Goal: Information Seeking & Learning: Learn about a topic

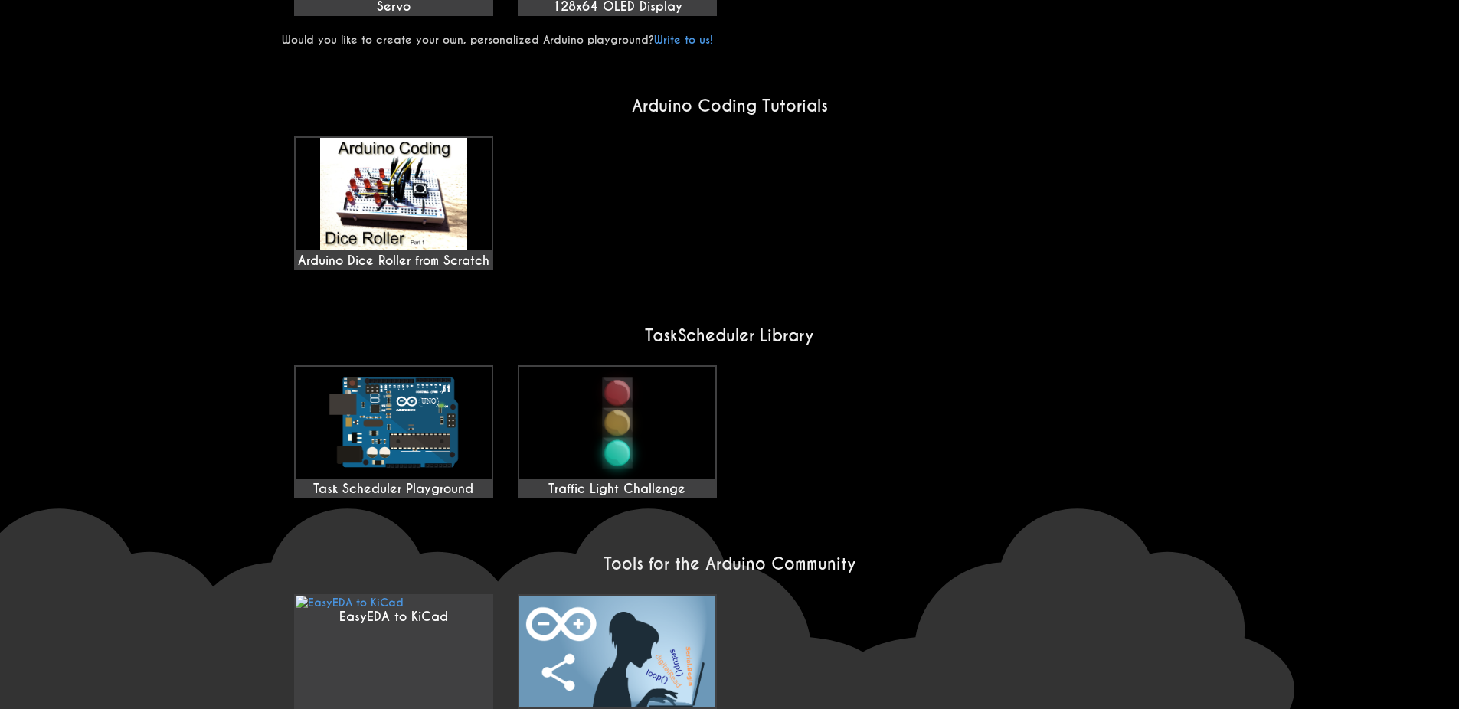
scroll to position [1072, 0]
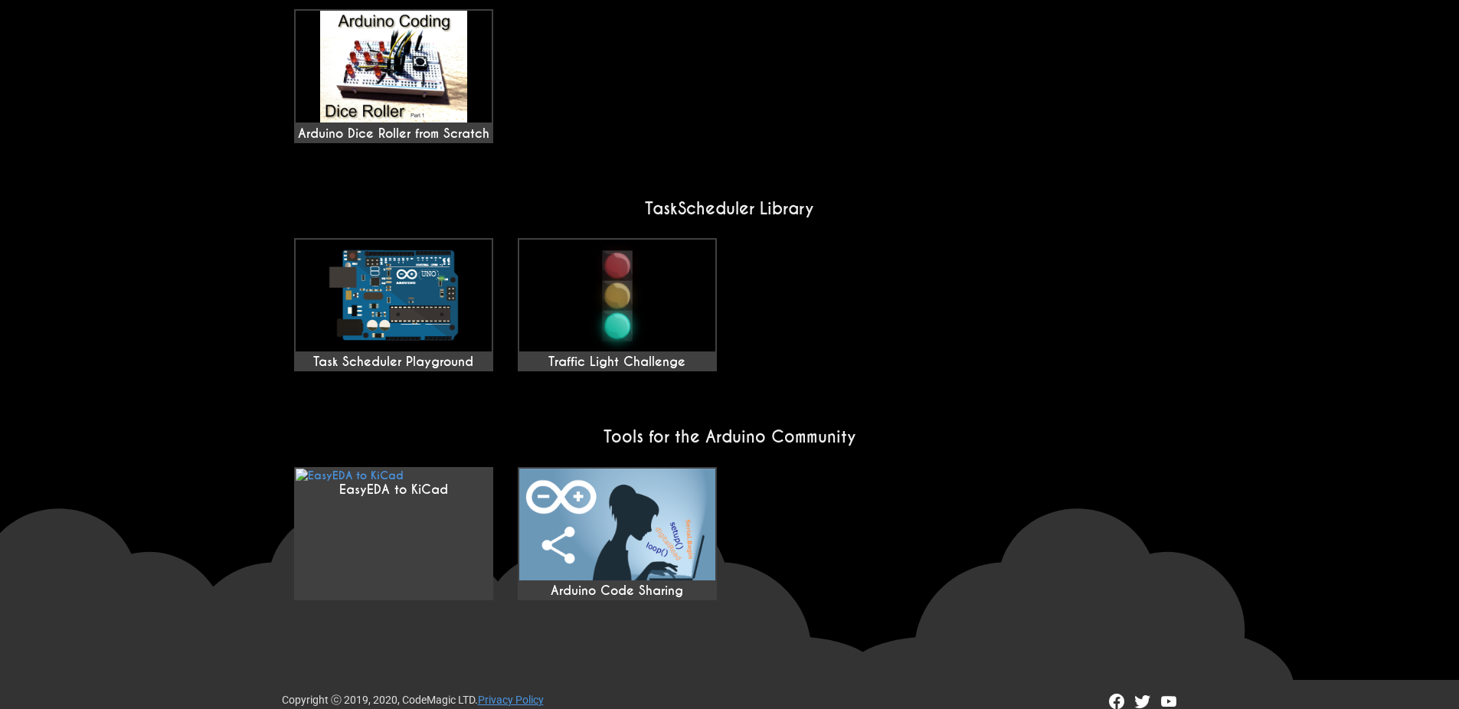
scroll to position [1044, 0]
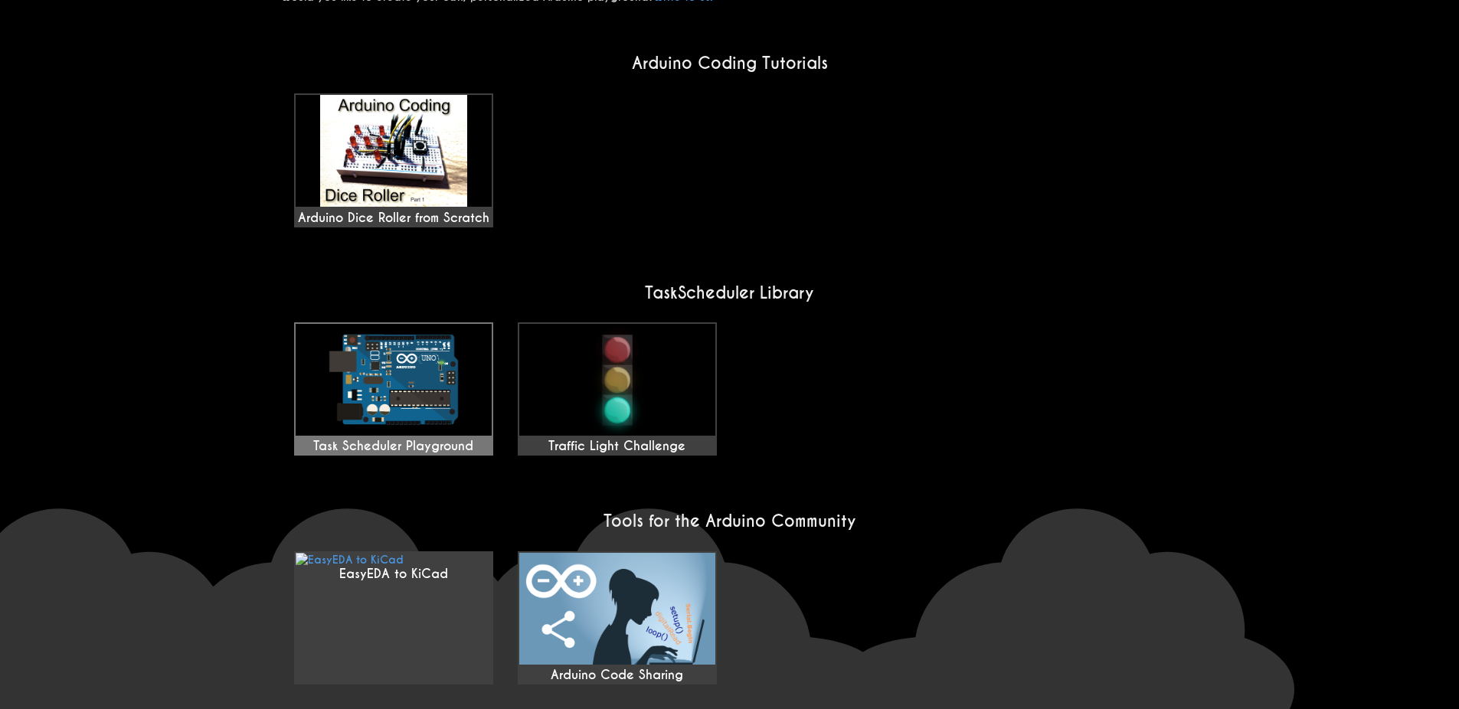
click at [349, 324] on img at bounding box center [394, 380] width 196 height 112
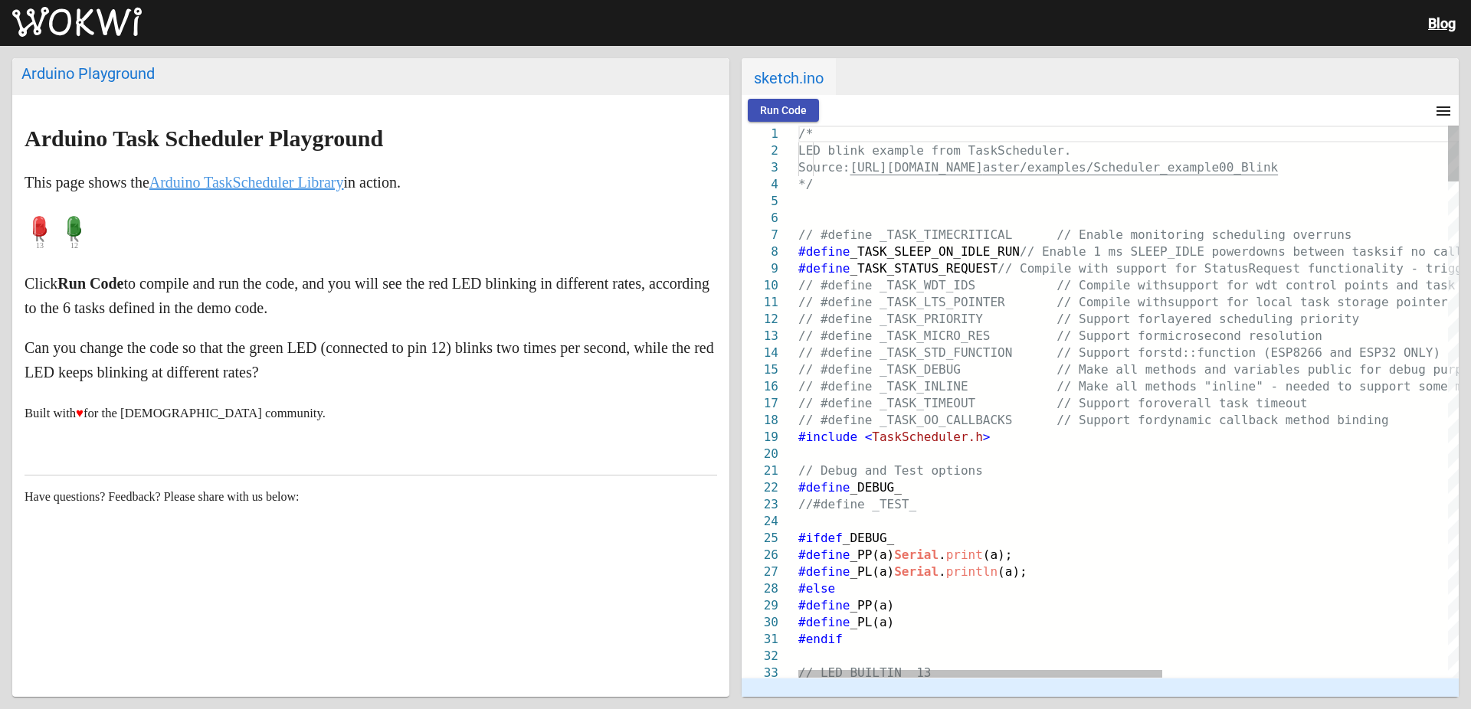
drag, startPoint x: 885, startPoint y: 436, endPoint x: 872, endPoint y: 436, distance: 13.0
paste textarea "Editor content;Press Alt+F1 for Accessibility Options."
type textarea "microsecond resolution // #define _TASK_STD_FUNCTION // Support for std::functi…"
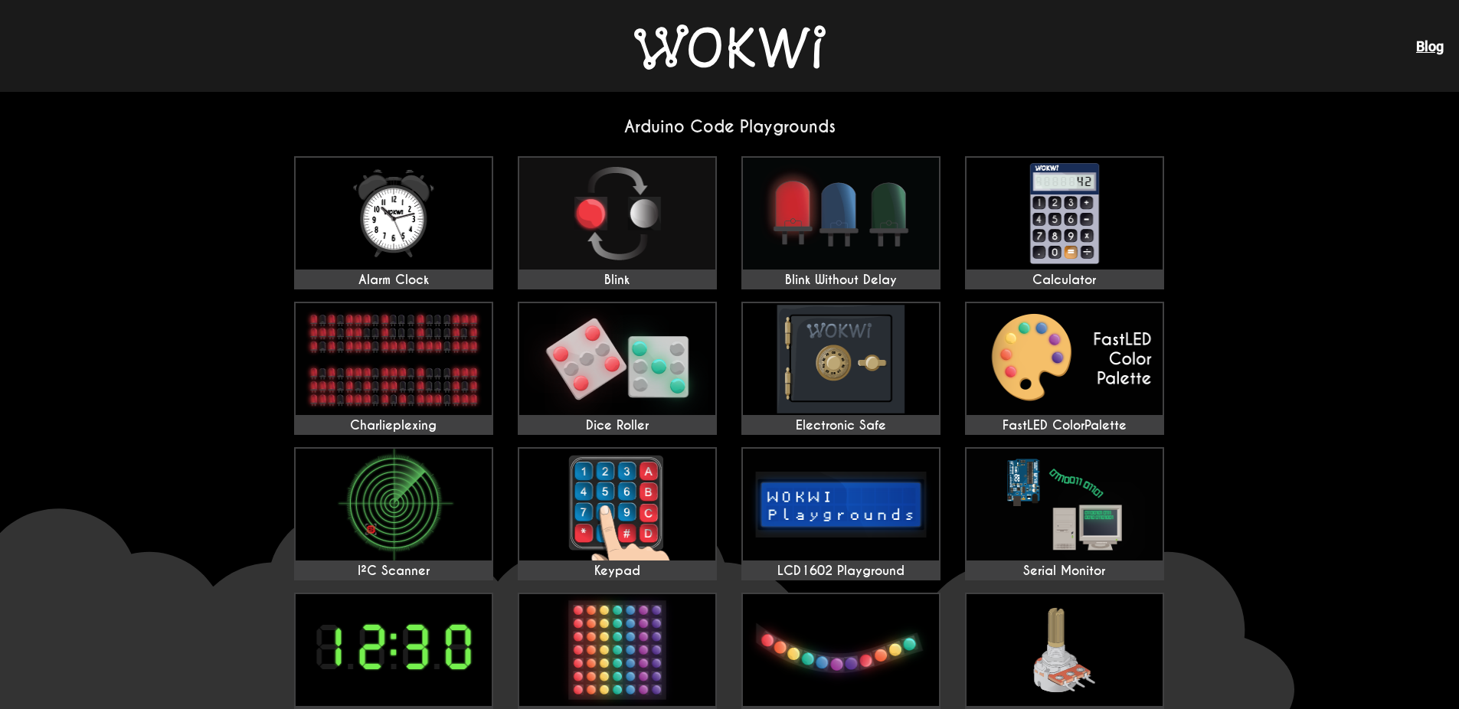
scroll to position [1044, 0]
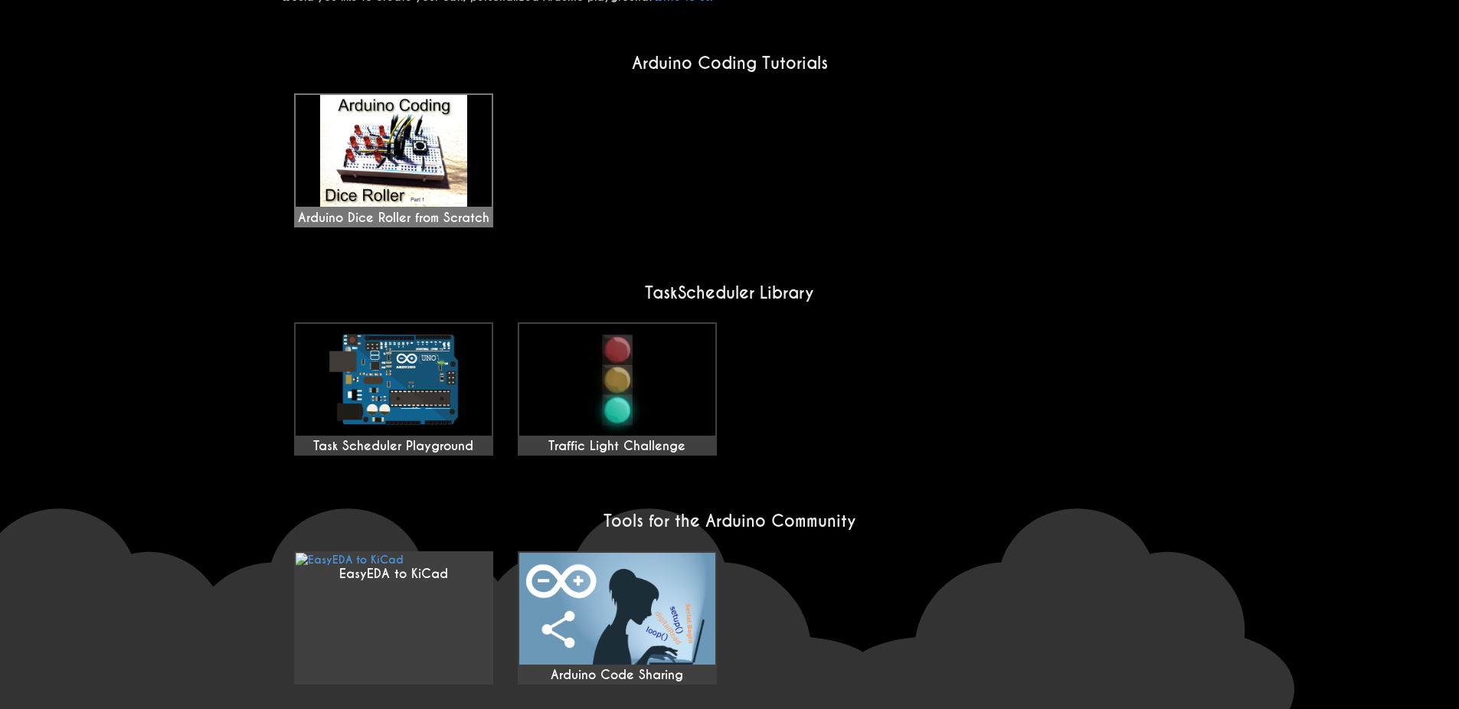
click at [340, 187] on div "Arduino Dice Roller from Scratch" at bounding box center [394, 160] width 196 height 131
